Goal: Information Seeking & Learning: Learn about a topic

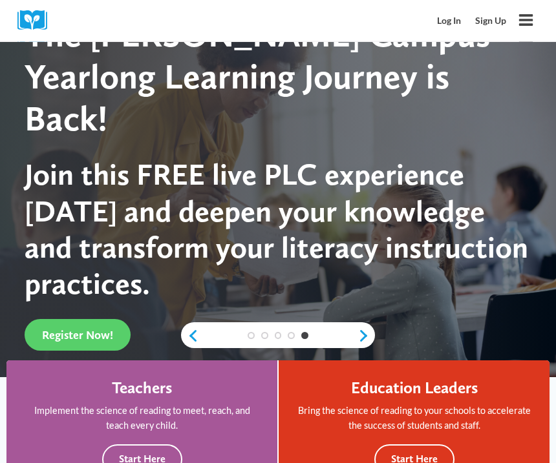
scroll to position [52, 0]
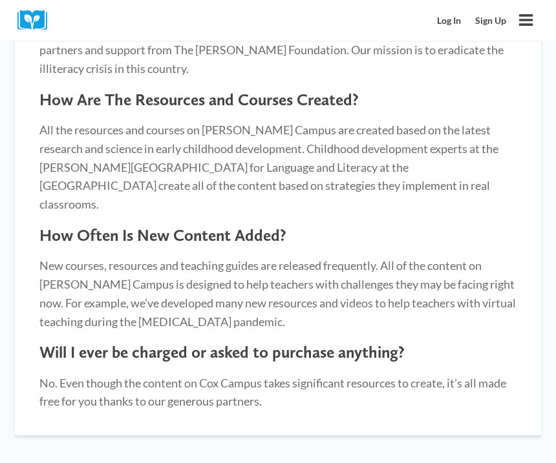
scroll to position [1147, 0]
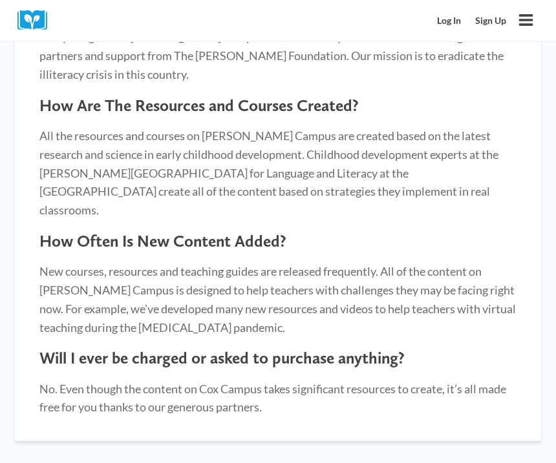
click at [454, 19] on link "Log In" at bounding box center [450, 21] width 38 height 24
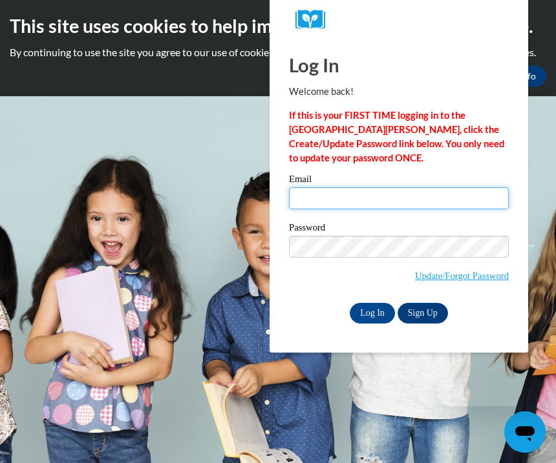
click at [324, 193] on input "Email" at bounding box center [399, 198] width 220 height 22
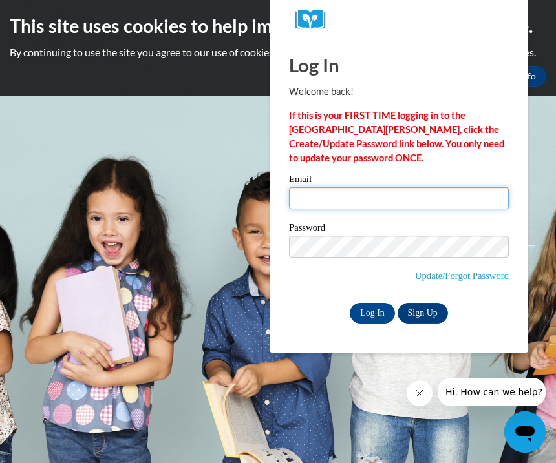
type input "ipcrump@iccms.edu"
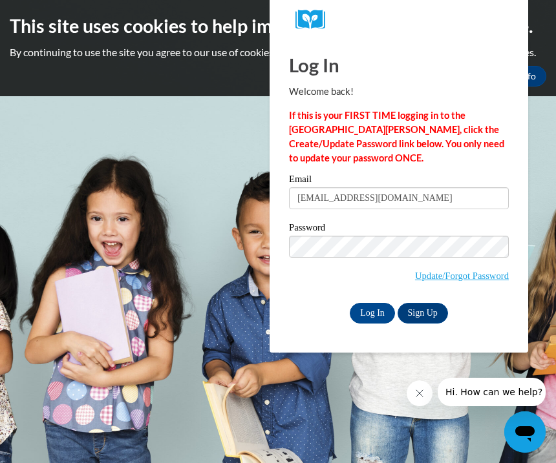
click at [372, 312] on input "Log In" at bounding box center [372, 313] width 45 height 21
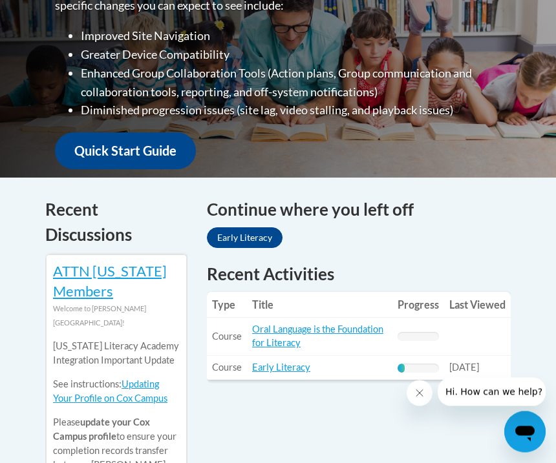
scroll to position [412, 0]
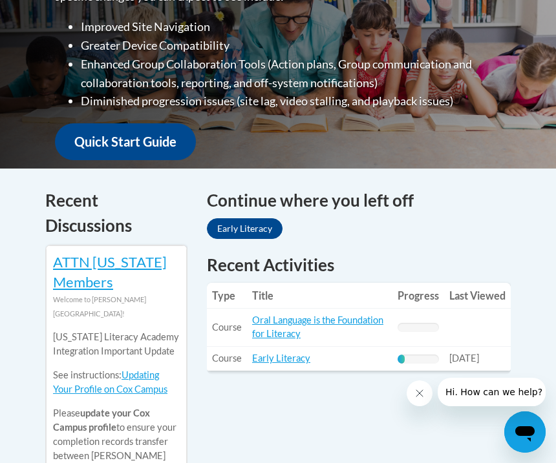
click at [301, 360] on link "Early Literacy" at bounding box center [281, 358] width 58 height 11
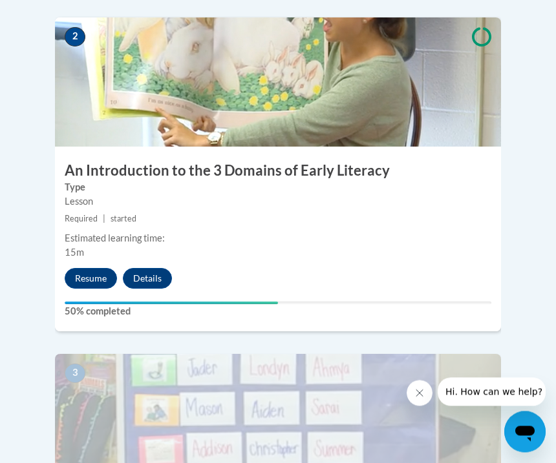
scroll to position [767, 0]
click at [89, 268] on button "Resume" at bounding box center [91, 278] width 52 height 21
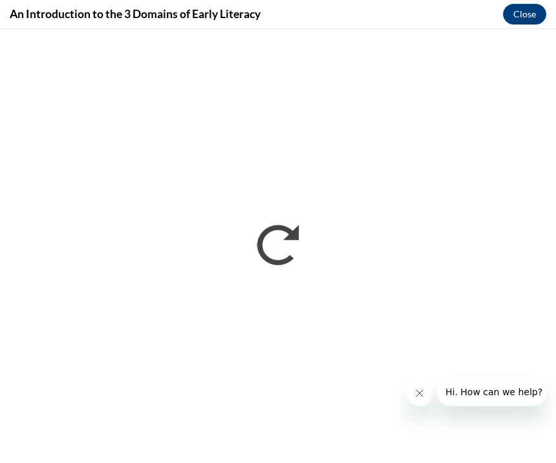
scroll to position [796, 0]
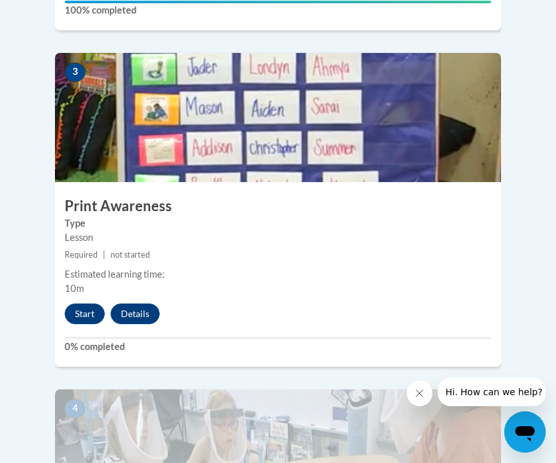
scroll to position [1068, 0]
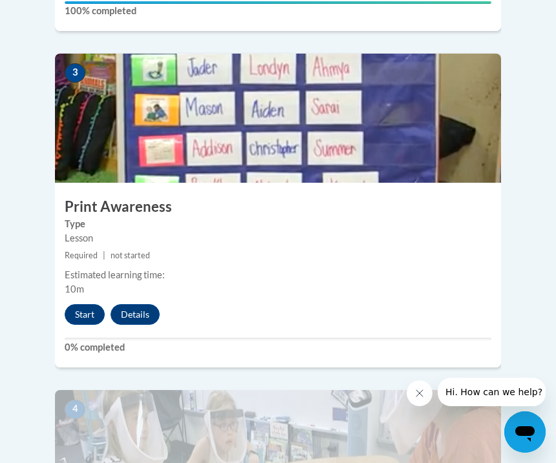
click at [90, 304] on button "Start" at bounding box center [85, 314] width 40 height 21
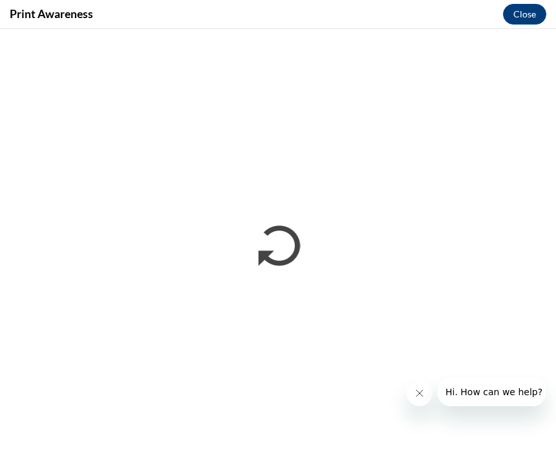
scroll to position [0, 0]
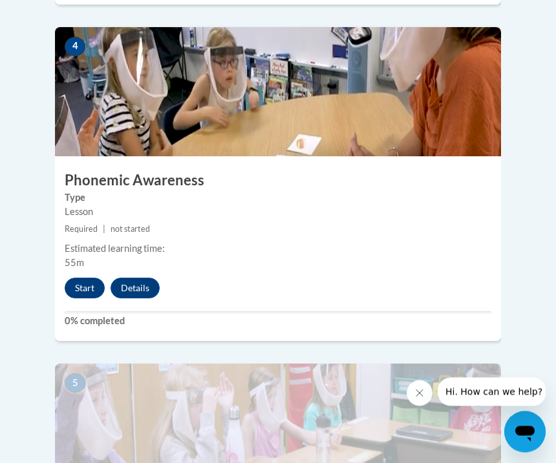
scroll to position [1431, 0]
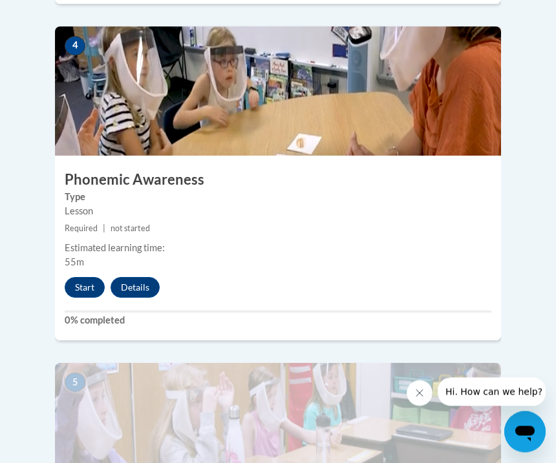
click at [87, 278] on button "Start" at bounding box center [85, 288] width 40 height 21
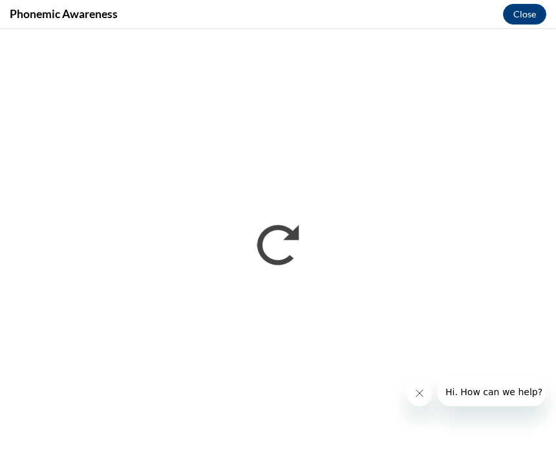
scroll to position [1436, 0]
click at [424, 392] on icon "Close message from company" at bounding box center [419, 393] width 10 height 10
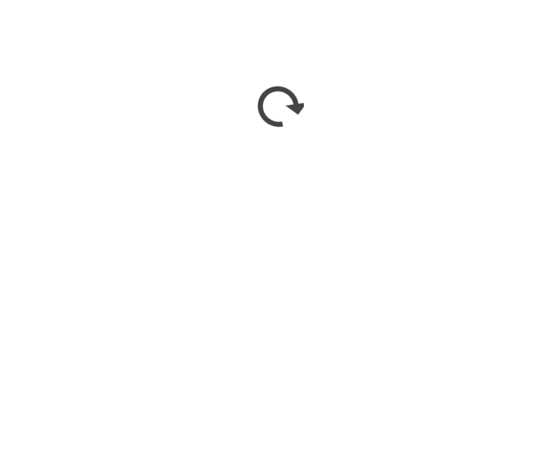
scroll to position [1574, 0]
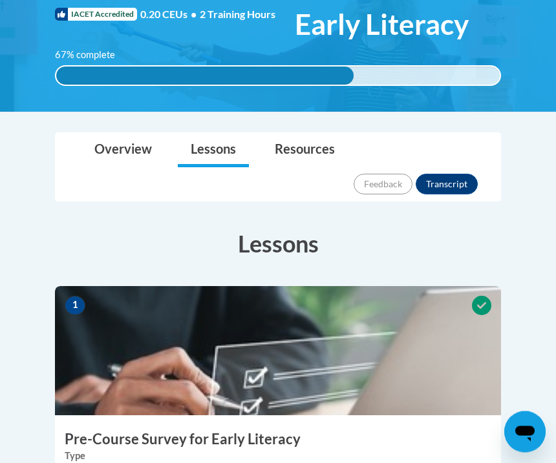
scroll to position [208, 0]
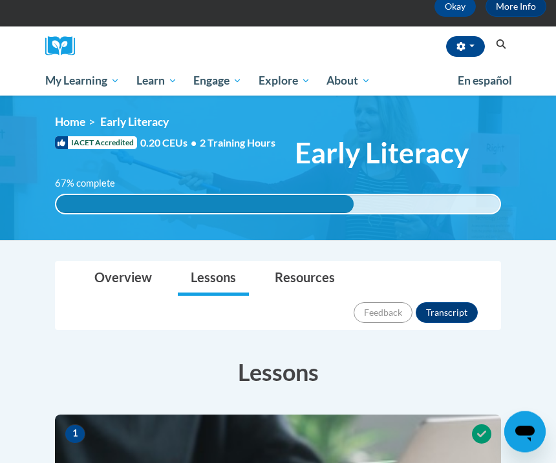
scroll to position [0, 0]
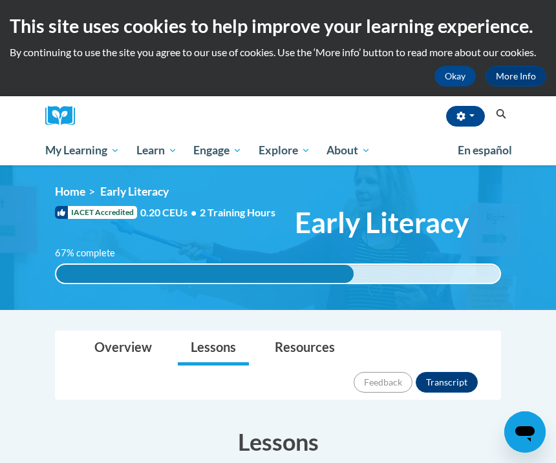
click at [467, 112] on button "button" at bounding box center [465, 116] width 39 height 21
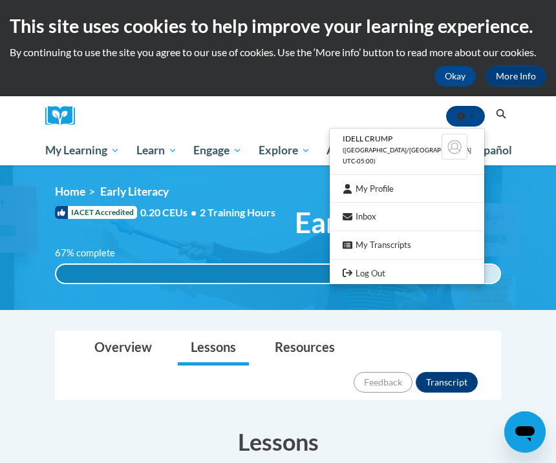
click at [394, 271] on link "Log Out" at bounding box center [407, 274] width 154 height 16
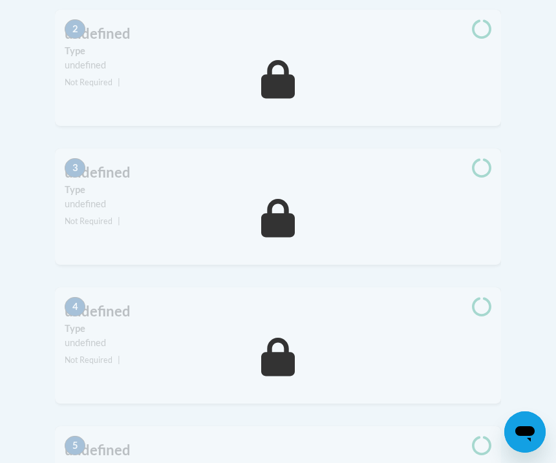
scroll to position [630, 0]
